Goal: Navigation & Orientation: Find specific page/section

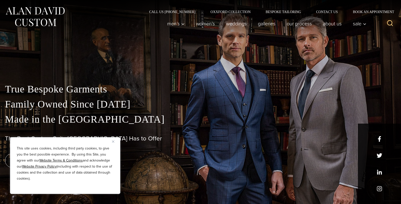
drag, startPoint x: 0, startPoint y: 0, endPoint x: 112, endPoint y: 140, distance: 178.9
click at [112, 140] on div "This site uses cookies, including third party cookies, to give you the best pos…" at bounding box center [65, 165] width 110 height 57
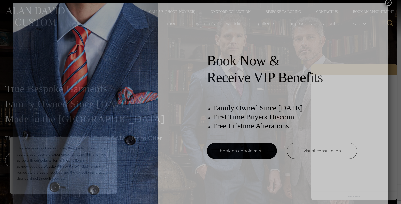
scroll to position [3, 0]
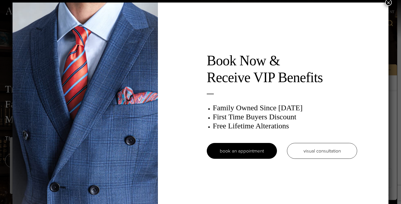
click at [389, 3] on button "×" at bounding box center [388, 2] width 7 height 7
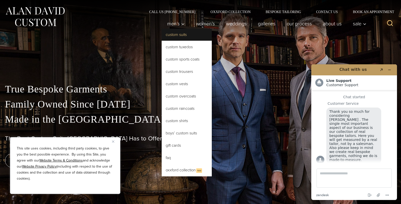
scroll to position [0, 0]
click at [176, 35] on link "Custom Suits" at bounding box center [187, 34] width 50 height 12
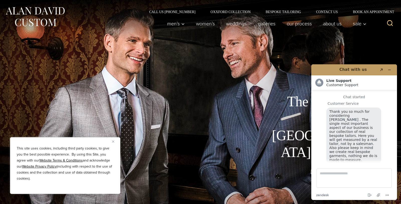
scroll to position [5, 0]
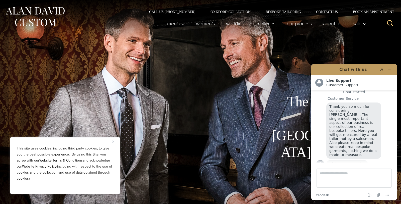
click at [115, 140] on button "Close" at bounding box center [115, 141] width 6 height 6
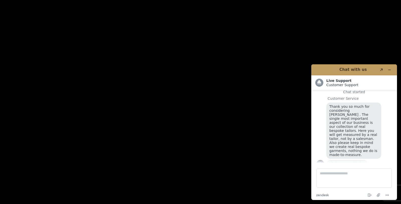
scroll to position [868, 0]
